Goal: Check status: Check status

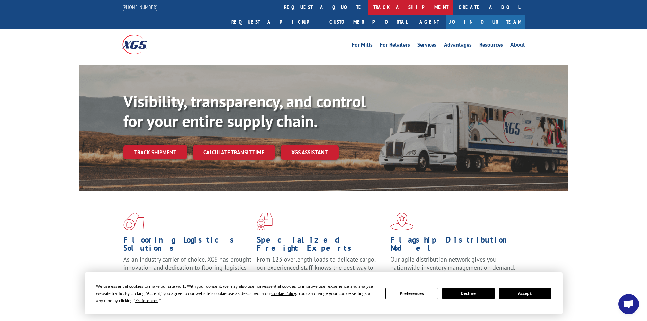
click at [368, 8] on link "track a shipment" at bounding box center [410, 7] width 85 height 15
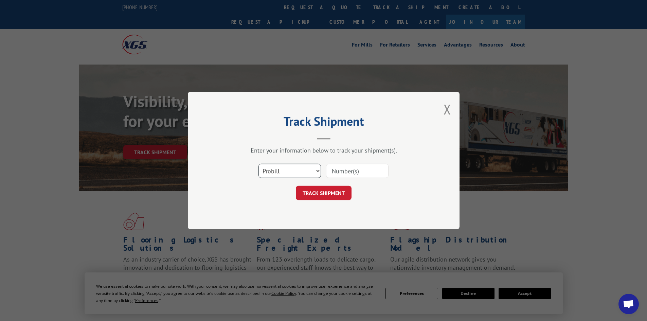
click at [296, 169] on select "Select category... Probill BOL PO" at bounding box center [290, 171] width 63 height 14
select select "bol"
click at [259, 164] on select "Select category... Probill BOL PO" at bounding box center [290, 171] width 63 height 14
click at [339, 171] on input at bounding box center [357, 171] width 63 height 14
type input "7024312"
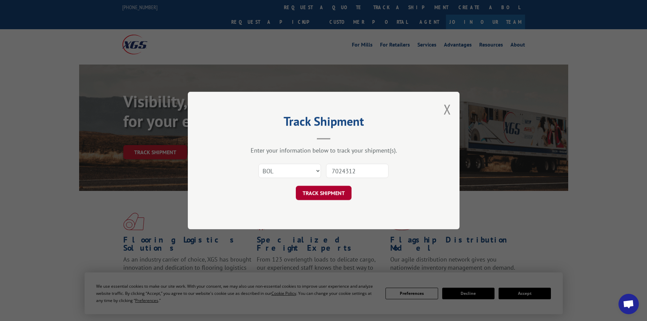
click at [326, 195] on button "TRACK SHIPMENT" at bounding box center [324, 193] width 56 height 14
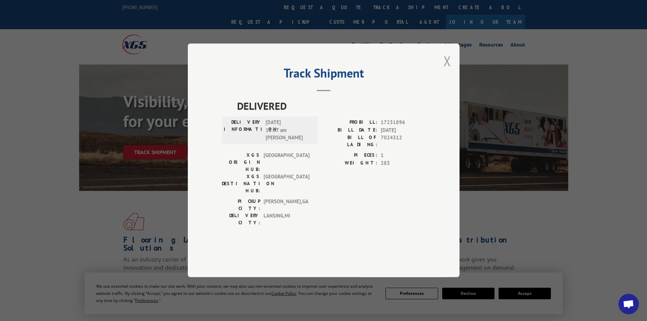
click at [448, 70] on button "Close modal" at bounding box center [447, 61] width 7 height 18
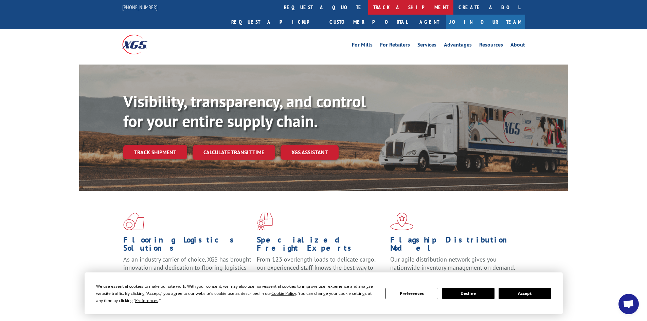
click at [368, 5] on link "track a shipment" at bounding box center [410, 7] width 85 height 15
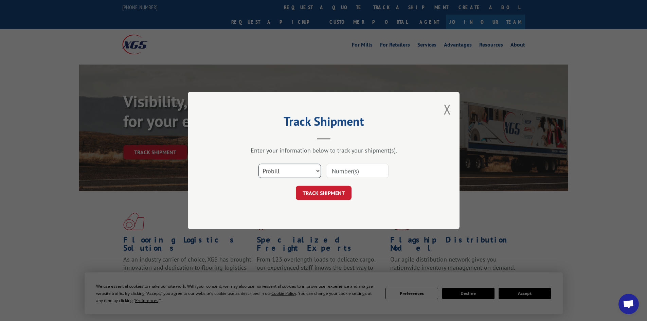
click at [304, 173] on select "Select category... Probill BOL PO" at bounding box center [290, 171] width 63 height 14
select select "bol"
click at [259, 164] on select "Select category... Probill BOL PO" at bounding box center [290, 171] width 63 height 14
click at [342, 175] on input at bounding box center [357, 171] width 63 height 14
type input "7029120"
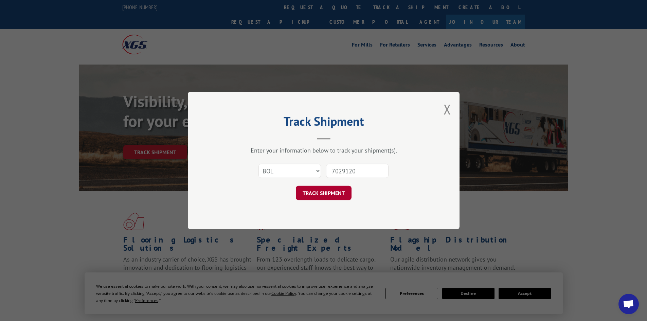
click at [327, 191] on button "TRACK SHIPMENT" at bounding box center [324, 193] width 56 height 14
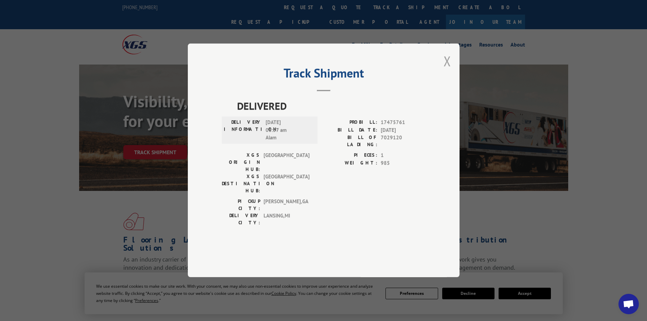
click at [447, 70] on button "Close modal" at bounding box center [447, 61] width 7 height 18
